Goal: Information Seeking & Learning: Learn about a topic

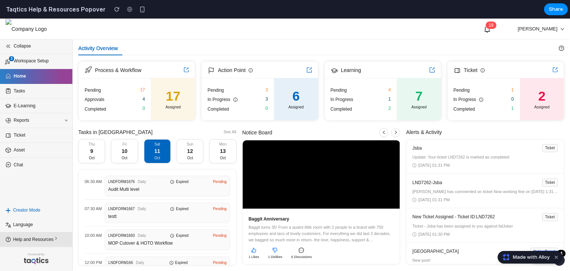
click at [34, 241] on span "Help and Resources" at bounding box center [37, 239] width 49 height 7
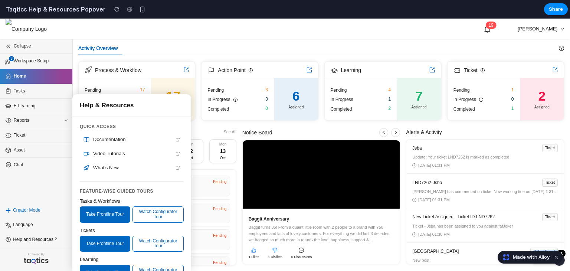
drag, startPoint x: 146, startPoint y: 105, endPoint x: 186, endPoint y: 97, distance: 40.6
click at [186, 97] on div "Help & Resources" at bounding box center [131, 105] width 119 height 23
